Goal: Information Seeking & Learning: Learn about a topic

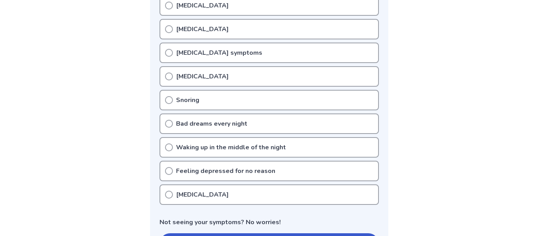
scroll to position [206, 0]
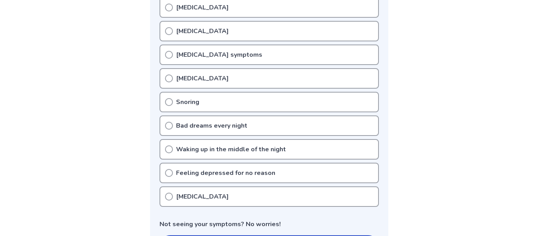
click at [227, 37] on div "Insomnia" at bounding box center [269, 31] width 219 height 20
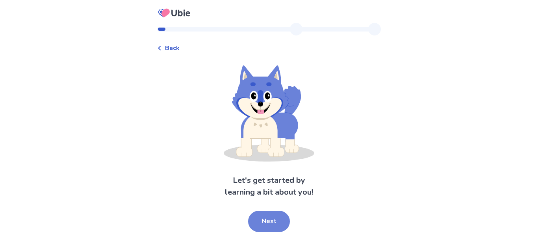
click at [271, 224] on button "Next" at bounding box center [269, 221] width 42 height 21
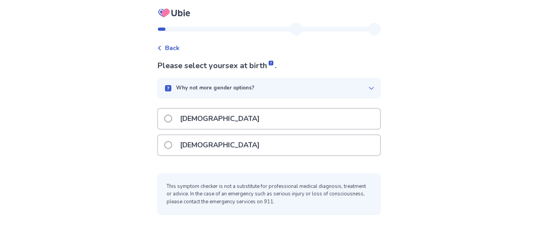
click at [236, 113] on div "[DEMOGRAPHIC_DATA]" at bounding box center [269, 119] width 222 height 20
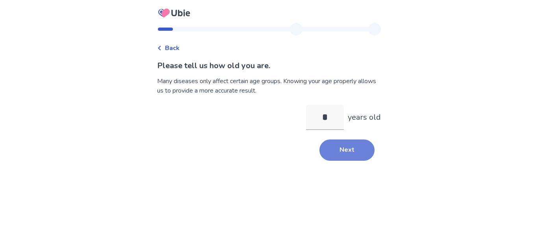
type input "*"
click at [338, 152] on button "Next" at bounding box center [347, 149] width 55 height 21
